Goal: Task Accomplishment & Management: Use online tool/utility

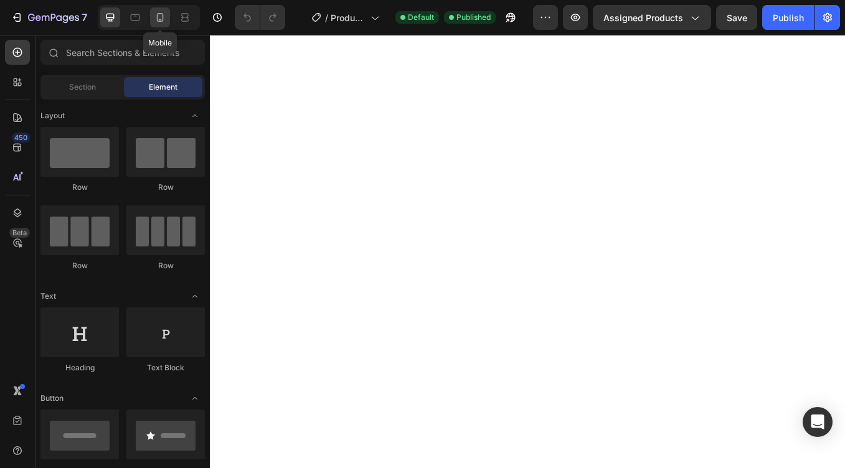
click at [159, 20] on icon at bounding box center [160, 19] width 3 height 1
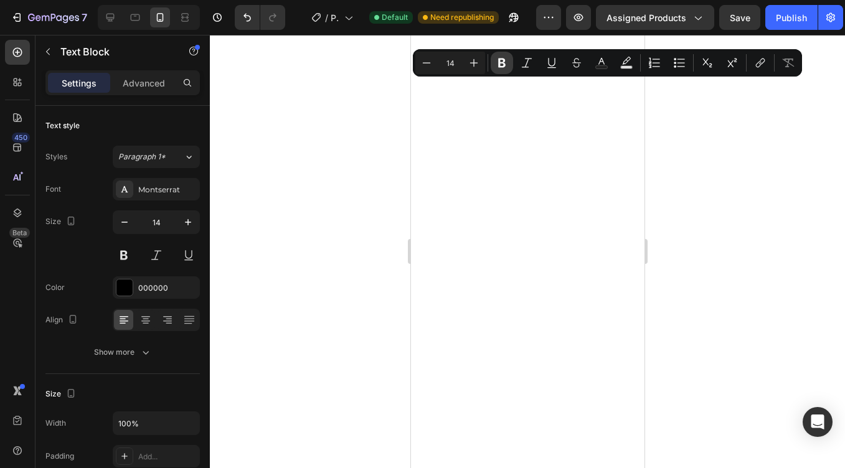
click at [505, 62] on icon "Editor contextual toolbar" at bounding box center [501, 63] width 7 height 9
click at [506, 68] on icon "Editor contextual toolbar" at bounding box center [502, 63] width 12 height 12
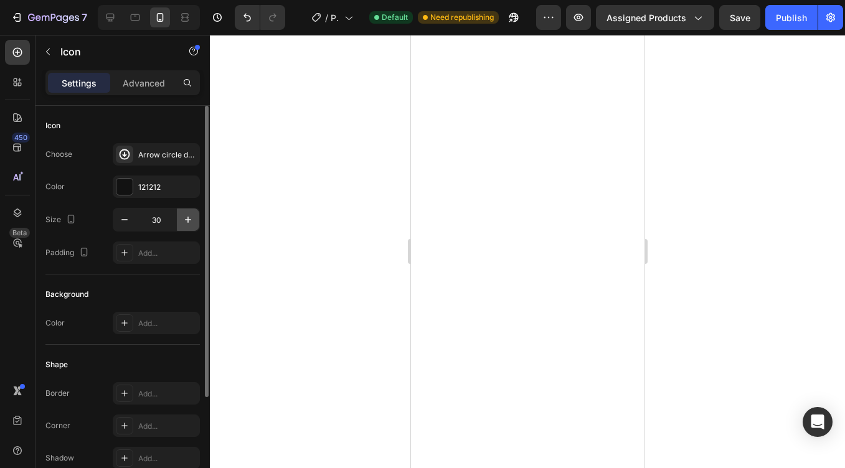
click at [186, 219] on icon "button" at bounding box center [188, 220] width 12 height 12
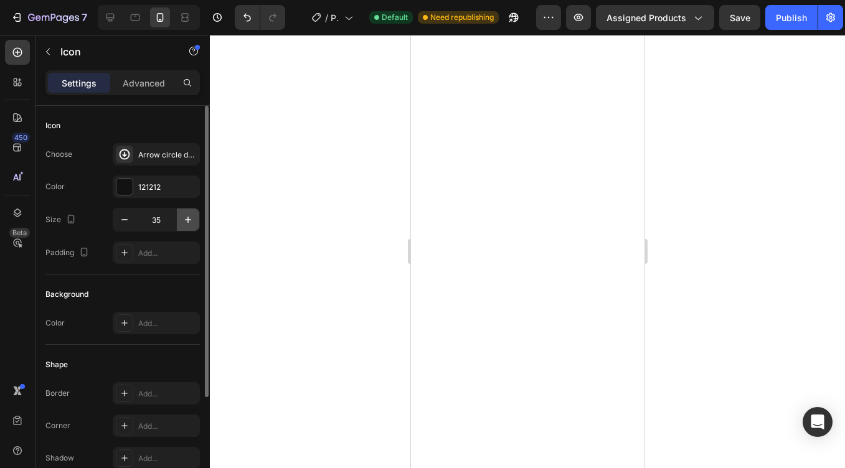
scroll to position [5, 0]
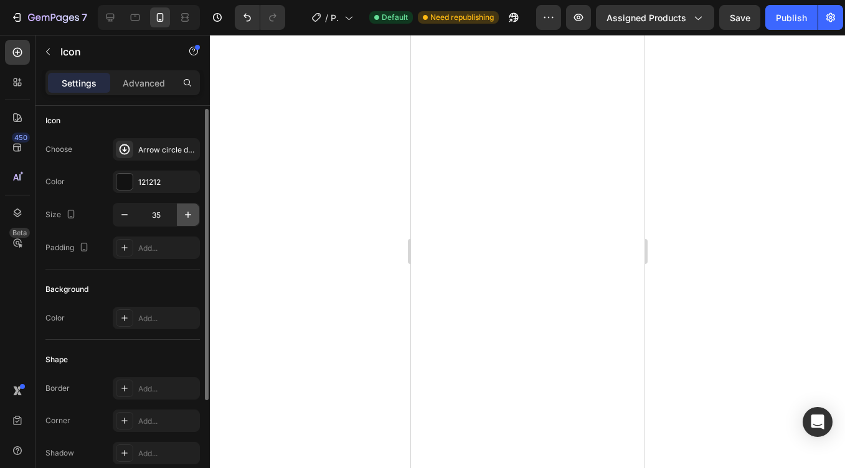
click at [186, 219] on icon "button" at bounding box center [188, 215] width 12 height 12
click at [190, 213] on icon "button" at bounding box center [188, 213] width 12 height 12
click at [190, 213] on icon "button" at bounding box center [188, 215] width 12 height 12
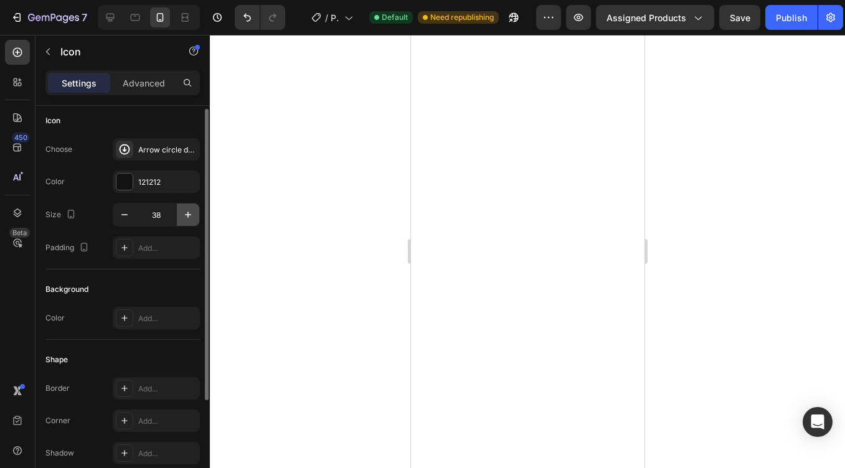
click at [190, 213] on icon "button" at bounding box center [188, 215] width 12 height 12
click at [190, 213] on icon "button" at bounding box center [188, 213] width 6 height 6
type input "40"
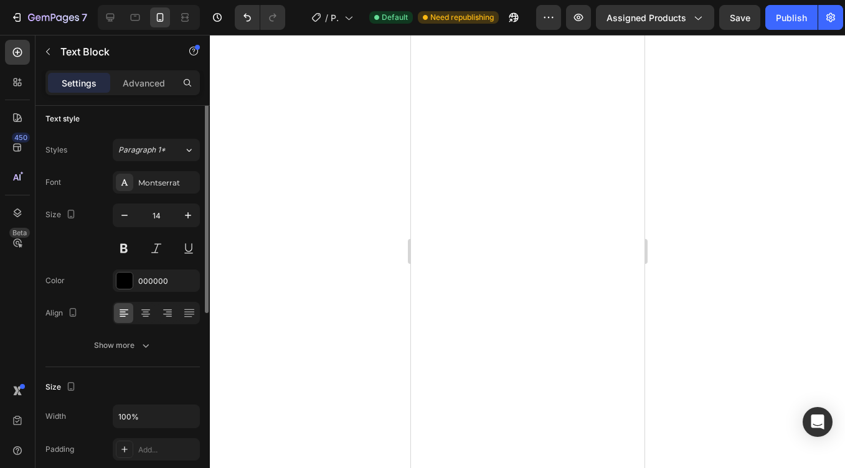
scroll to position [0, 0]
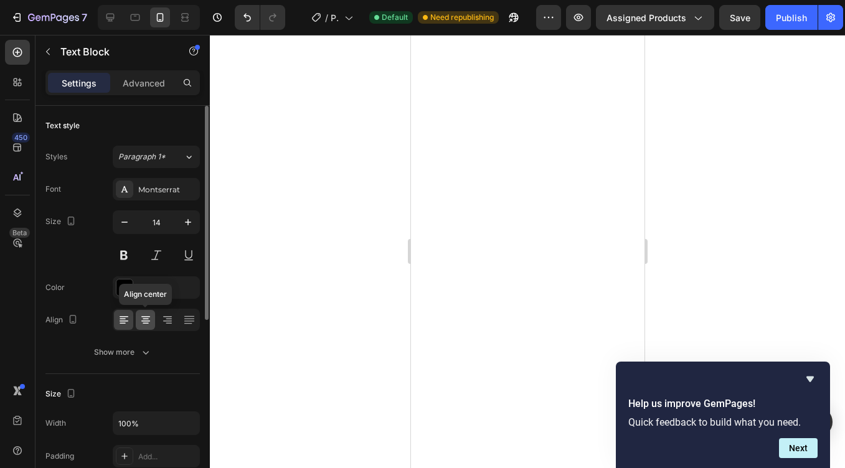
click at [145, 323] on icon at bounding box center [146, 320] width 12 height 12
click at [120, 322] on icon at bounding box center [124, 320] width 12 height 12
click at [184, 222] on icon "button" at bounding box center [188, 222] width 12 height 12
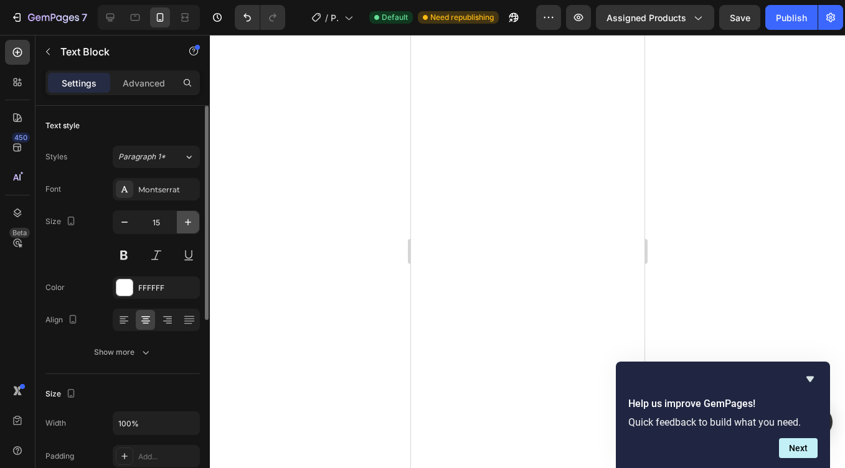
type input "16"
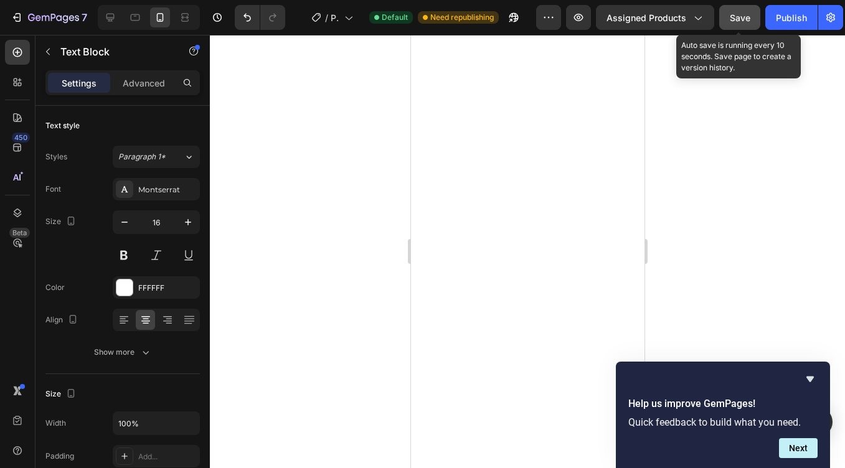
click at [736, 21] on span "Save" at bounding box center [740, 17] width 21 height 11
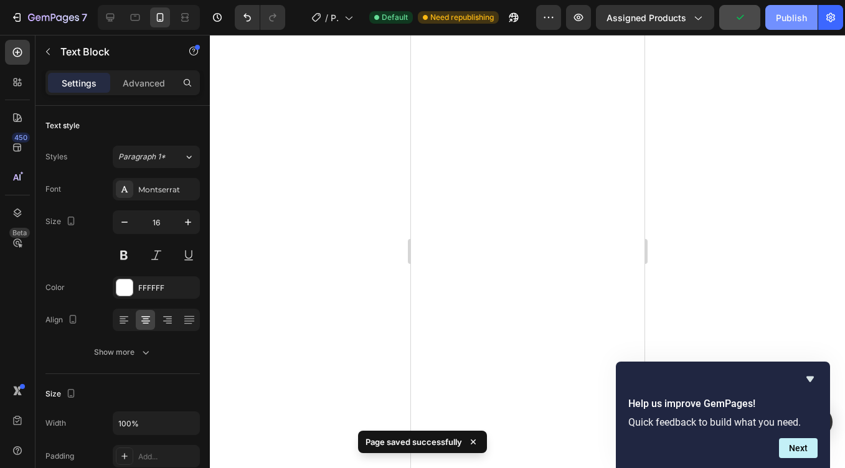
click at [781, 14] on div "Publish" at bounding box center [791, 17] width 31 height 13
